Goal: Information Seeking & Learning: Learn about a topic

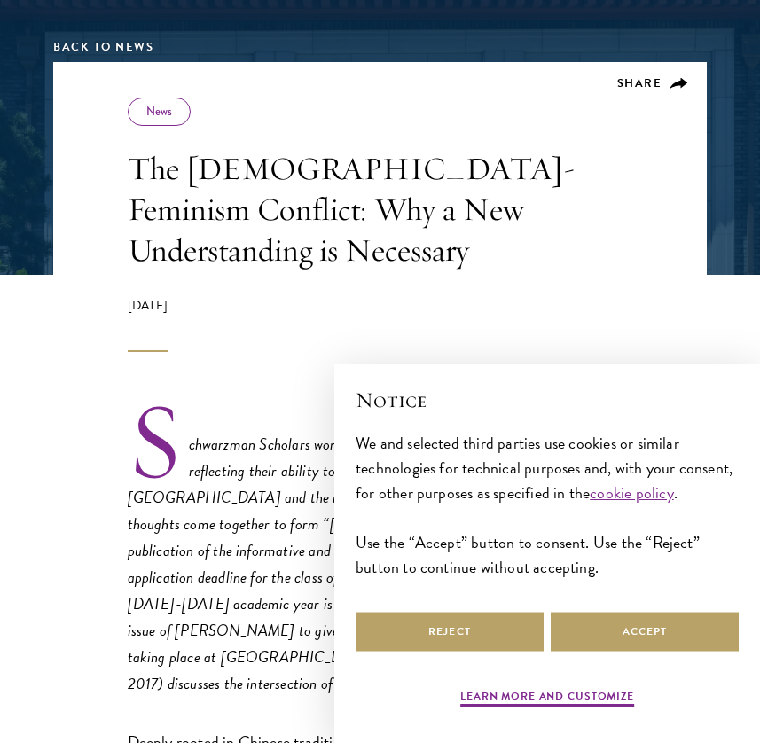
scroll to position [317, 0]
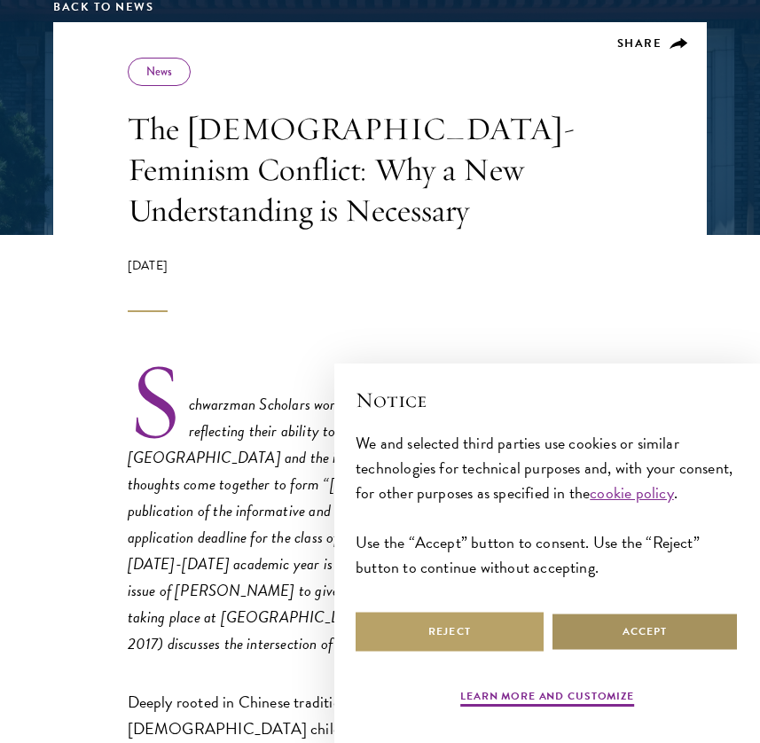
click at [588, 619] on button "Accept" at bounding box center [644, 632] width 188 height 40
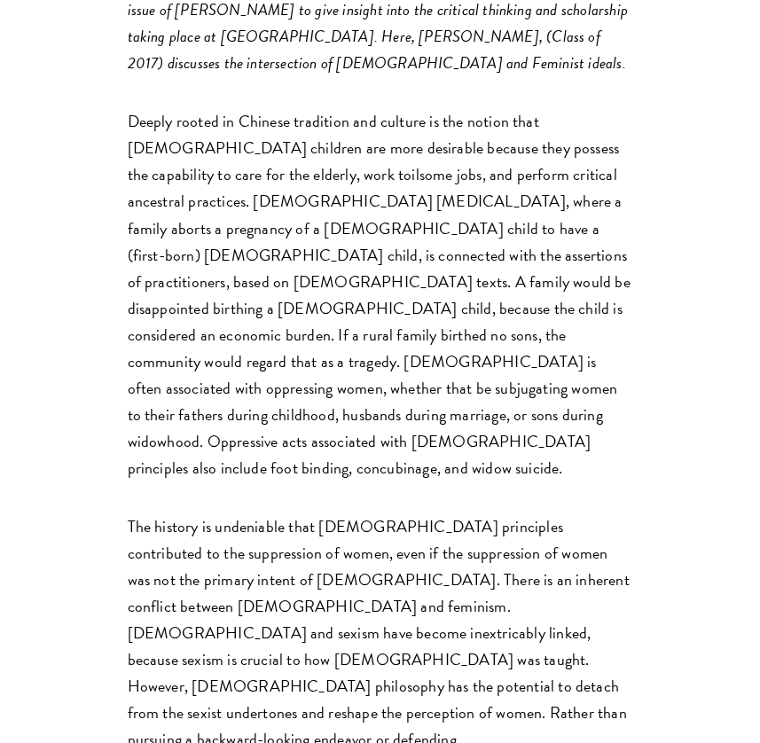
scroll to position [902, 0]
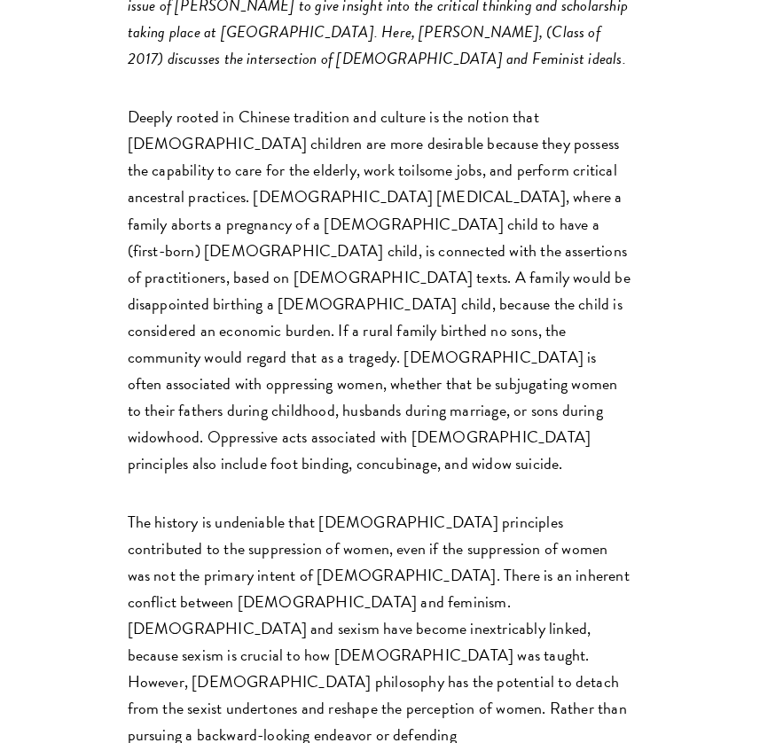
click at [588, 619] on p "The history is undeniable that [DEMOGRAPHIC_DATA] principles contributed to the…" at bounding box center [380, 669] width 505 height 320
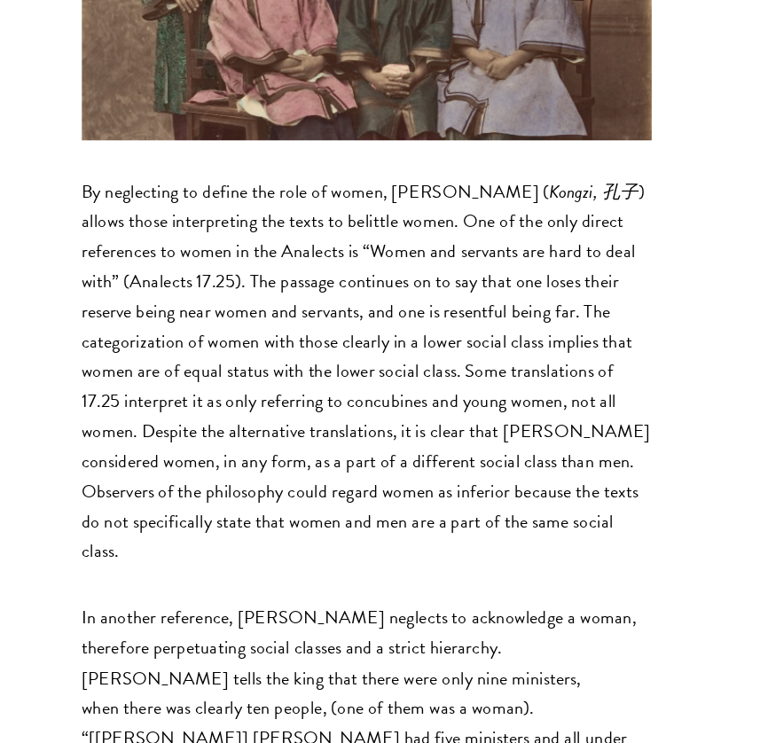
scroll to position [1913, 0]
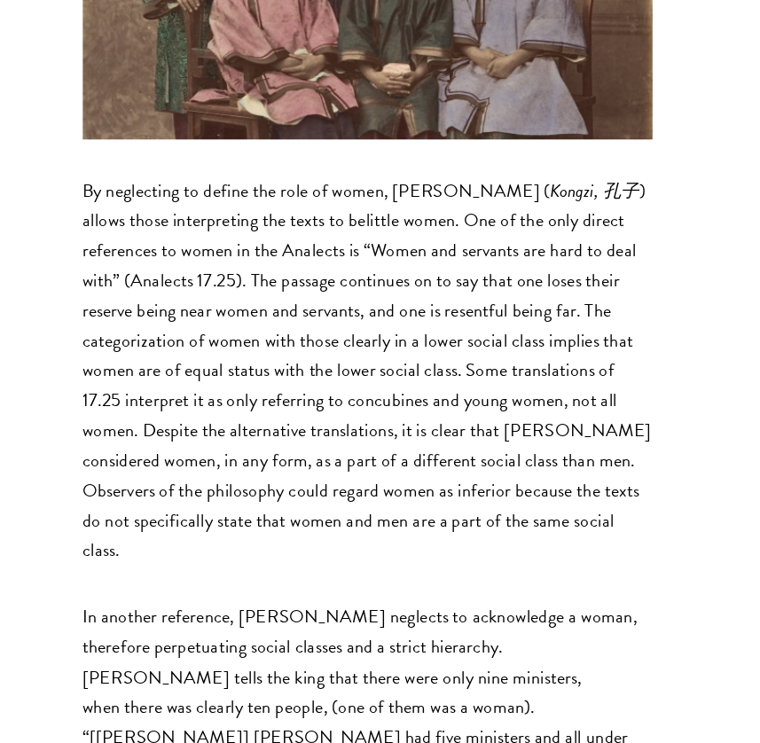
click at [428, 239] on p "By neglecting to define the role of women, [PERSON_NAME] ( [PERSON_NAME], [PERS…" at bounding box center [380, 412] width 505 height 347
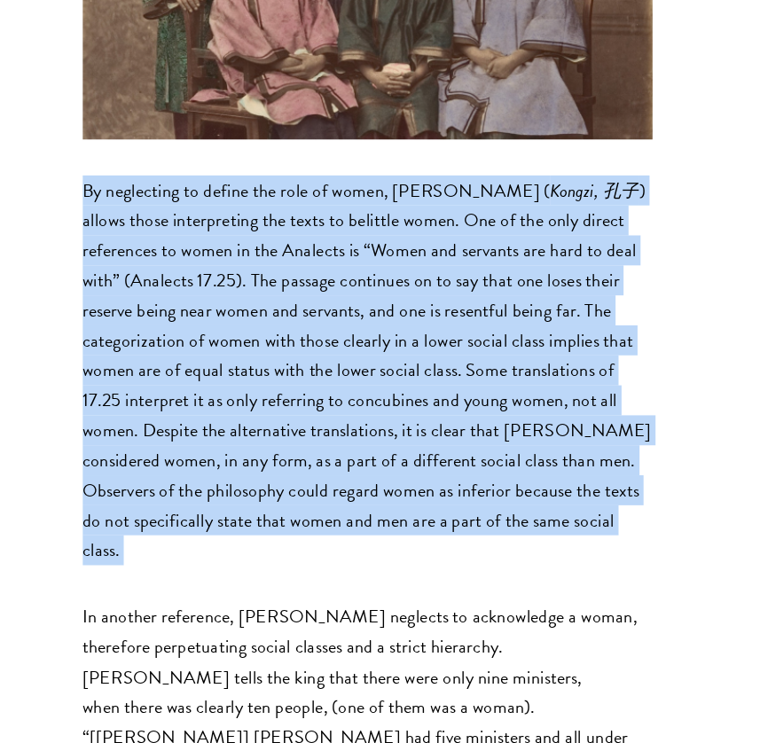
click at [430, 239] on p "By neglecting to define the role of women, [PERSON_NAME] ( [PERSON_NAME], [PERS…" at bounding box center [380, 412] width 505 height 347
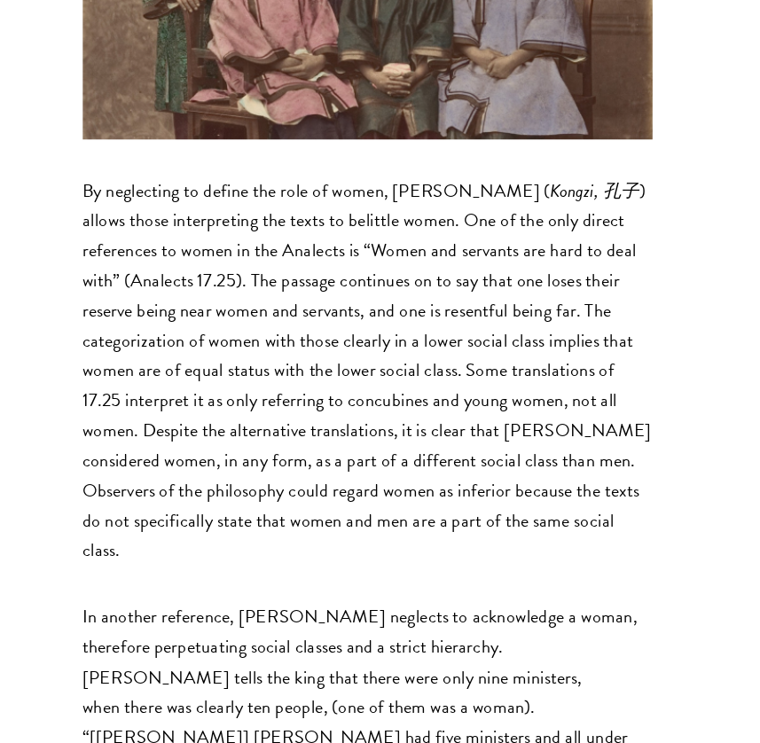
scroll to position [1877, 0]
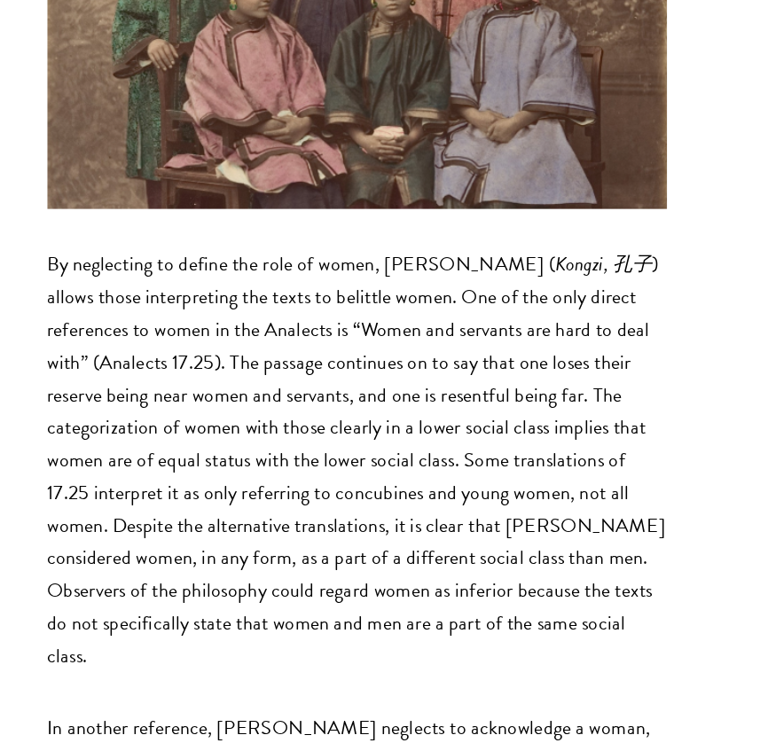
click at [373, 294] on p "By neglecting to define the role of women, [PERSON_NAME] ( [PERSON_NAME], [PERS…" at bounding box center [380, 448] width 505 height 347
click at [299, 275] on p "By neglecting to define the role of women, [PERSON_NAME] ( [PERSON_NAME], [PERS…" at bounding box center [380, 448] width 505 height 347
click at [302, 275] on p "By neglecting to define the role of women, [PERSON_NAME] ( [PERSON_NAME], [PERS…" at bounding box center [380, 448] width 505 height 347
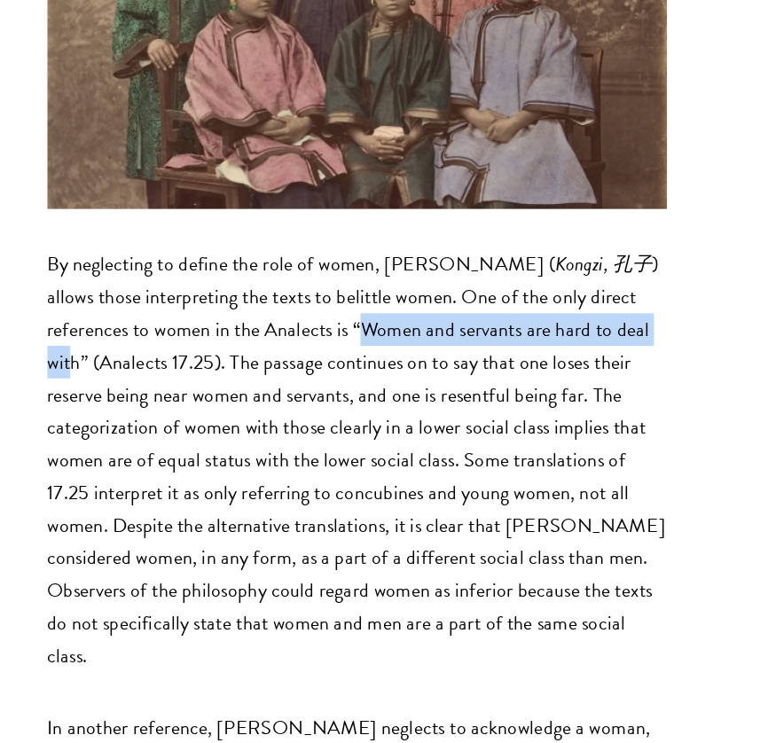
drag, startPoint x: 297, startPoint y: 115, endPoint x: 60, endPoint y: 144, distance: 238.3
click at [128, 275] on p "By neglecting to define the role of women, [PERSON_NAME] ( [PERSON_NAME], [PERS…" at bounding box center [380, 448] width 505 height 347
drag, startPoint x: 63, startPoint y: 145, endPoint x: 300, endPoint y: 121, distance: 238.0
click at [300, 275] on p "By neglecting to define the role of women, [PERSON_NAME] ( [PERSON_NAME], [PERS…" at bounding box center [380, 448] width 505 height 347
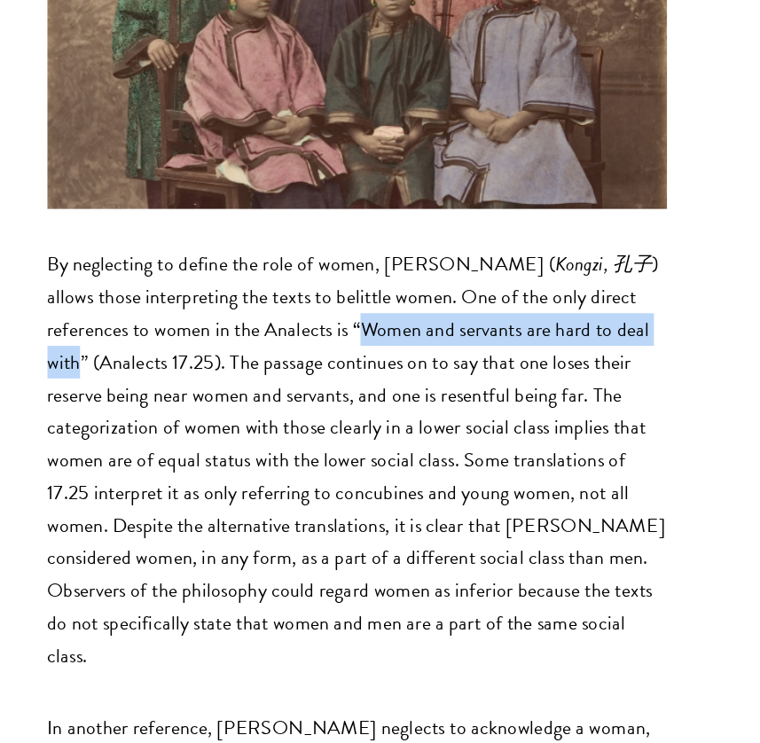
copy p "Women and servants are hard to deal with"
